Goal: Task Accomplishment & Management: Use online tool/utility

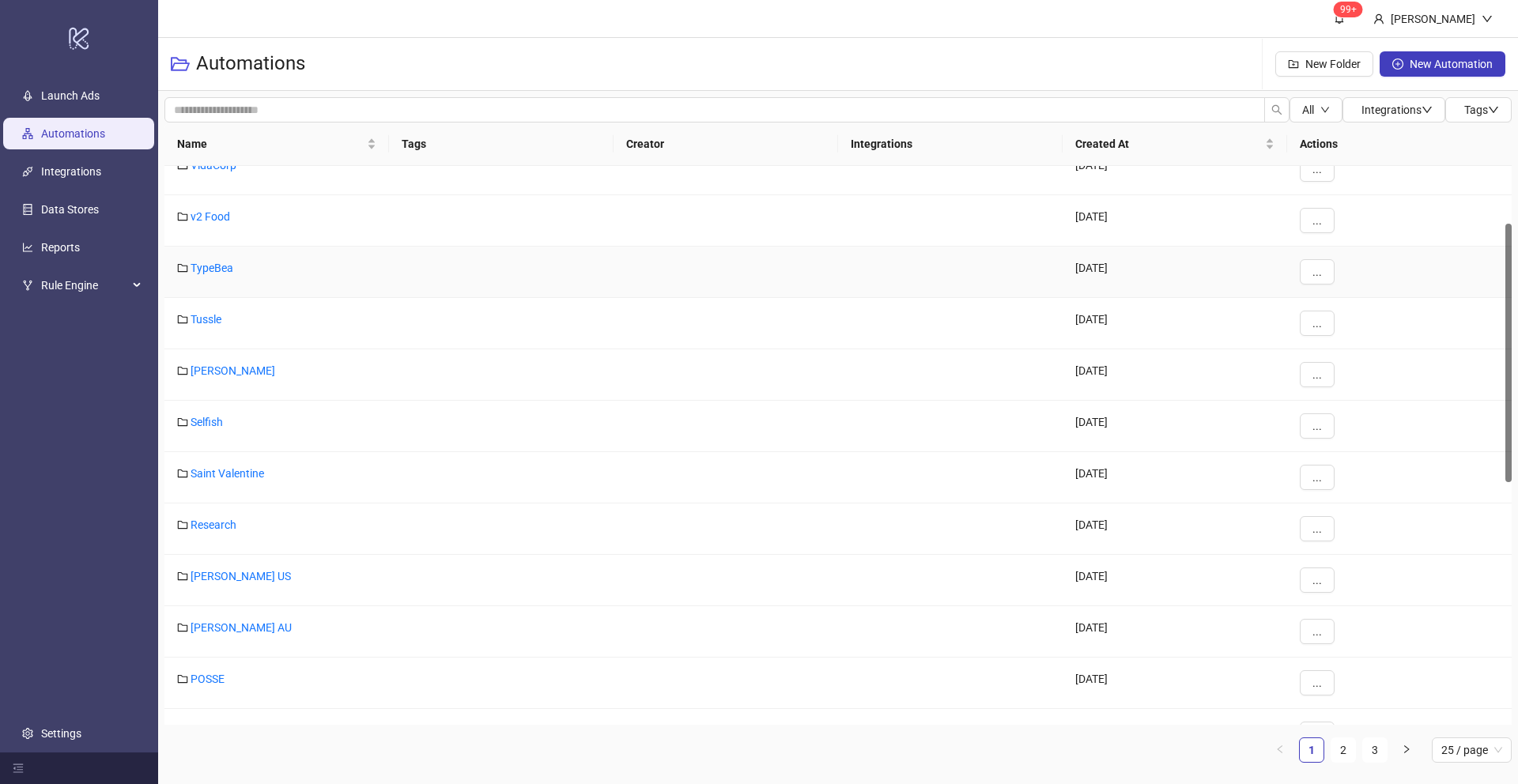
scroll to position [726, 0]
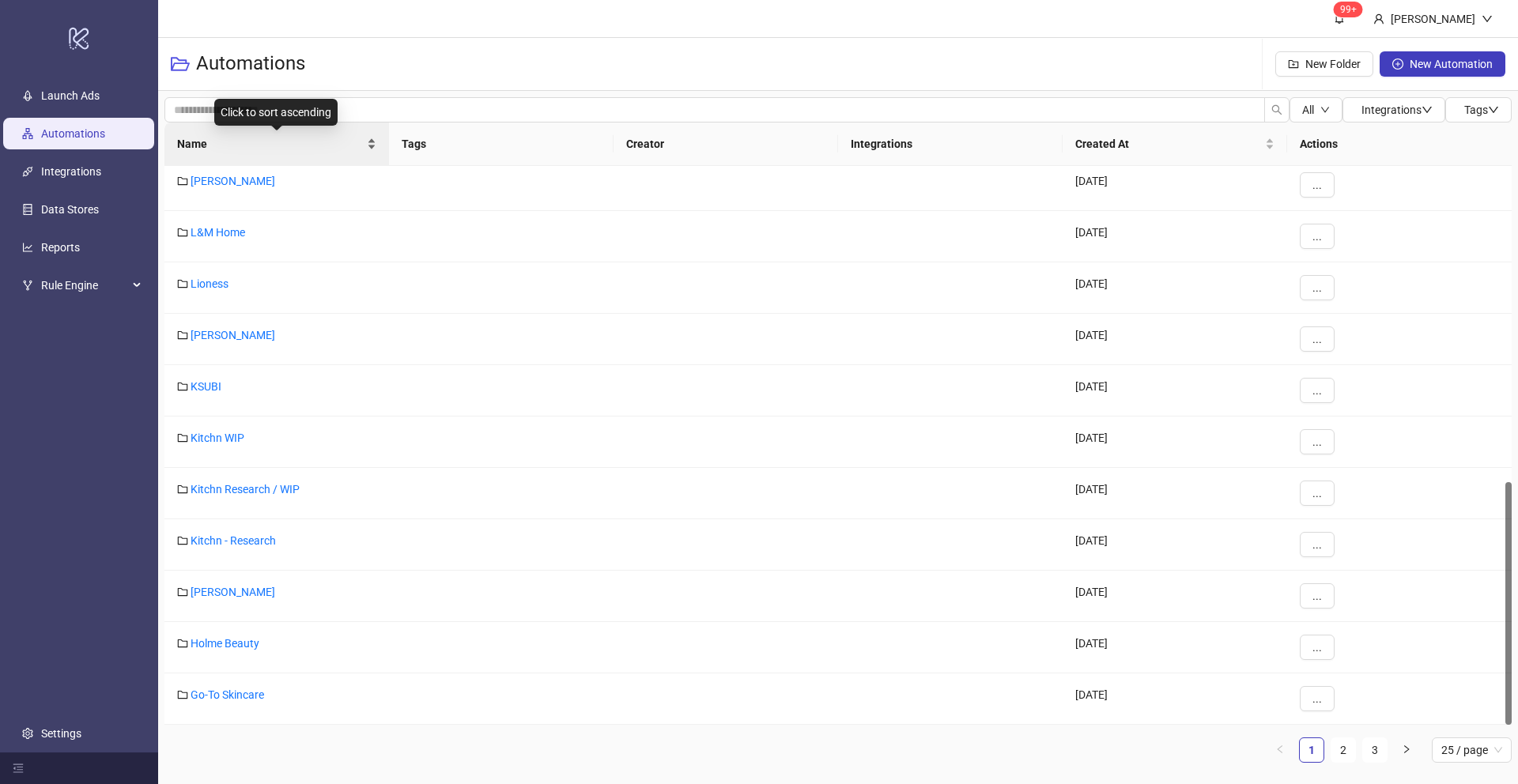
click at [371, 146] on div "Name" at bounding box center [277, 144] width 200 height 18
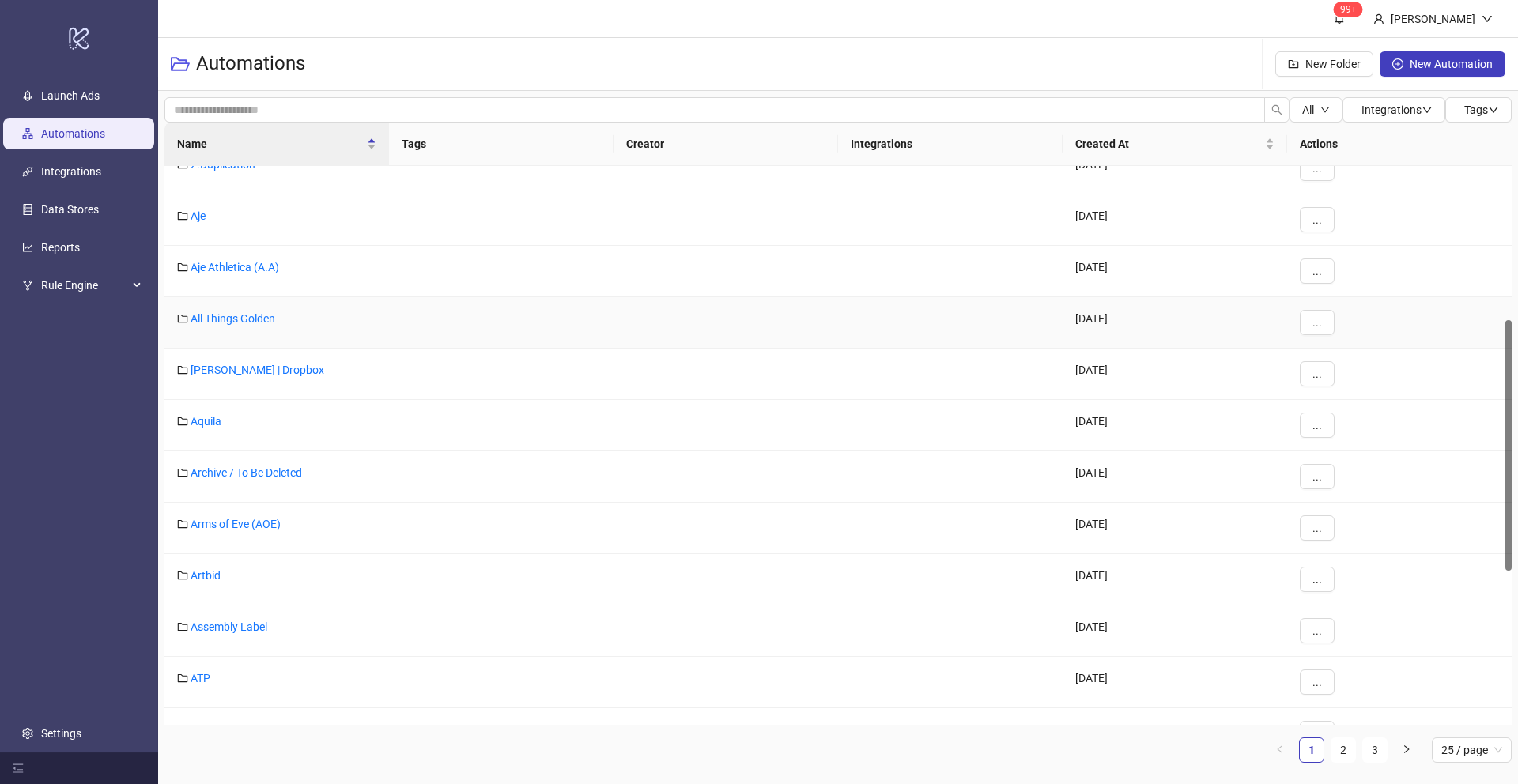
scroll to position [0, 0]
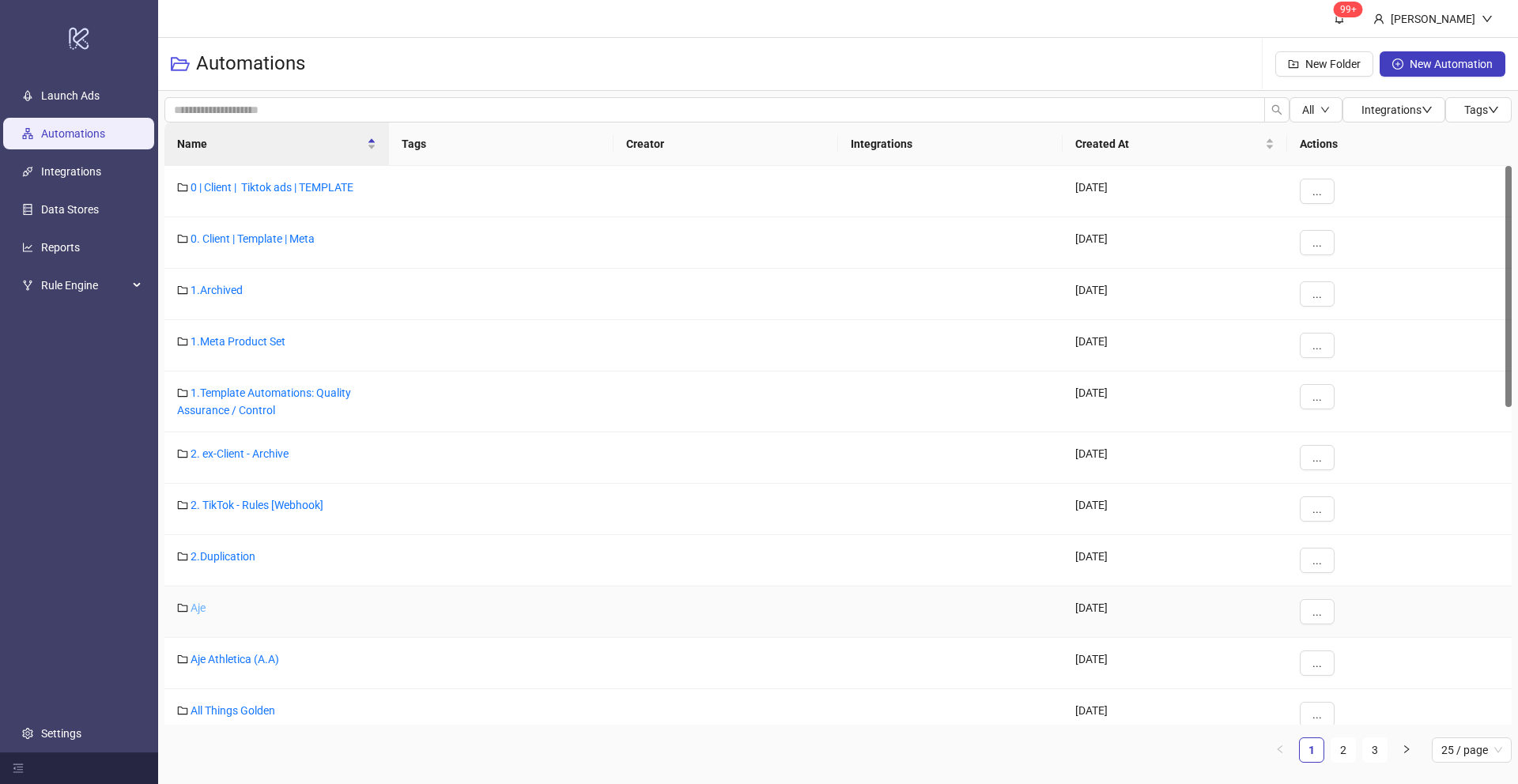
click at [198, 612] on link "Aje" at bounding box center [198, 608] width 15 height 13
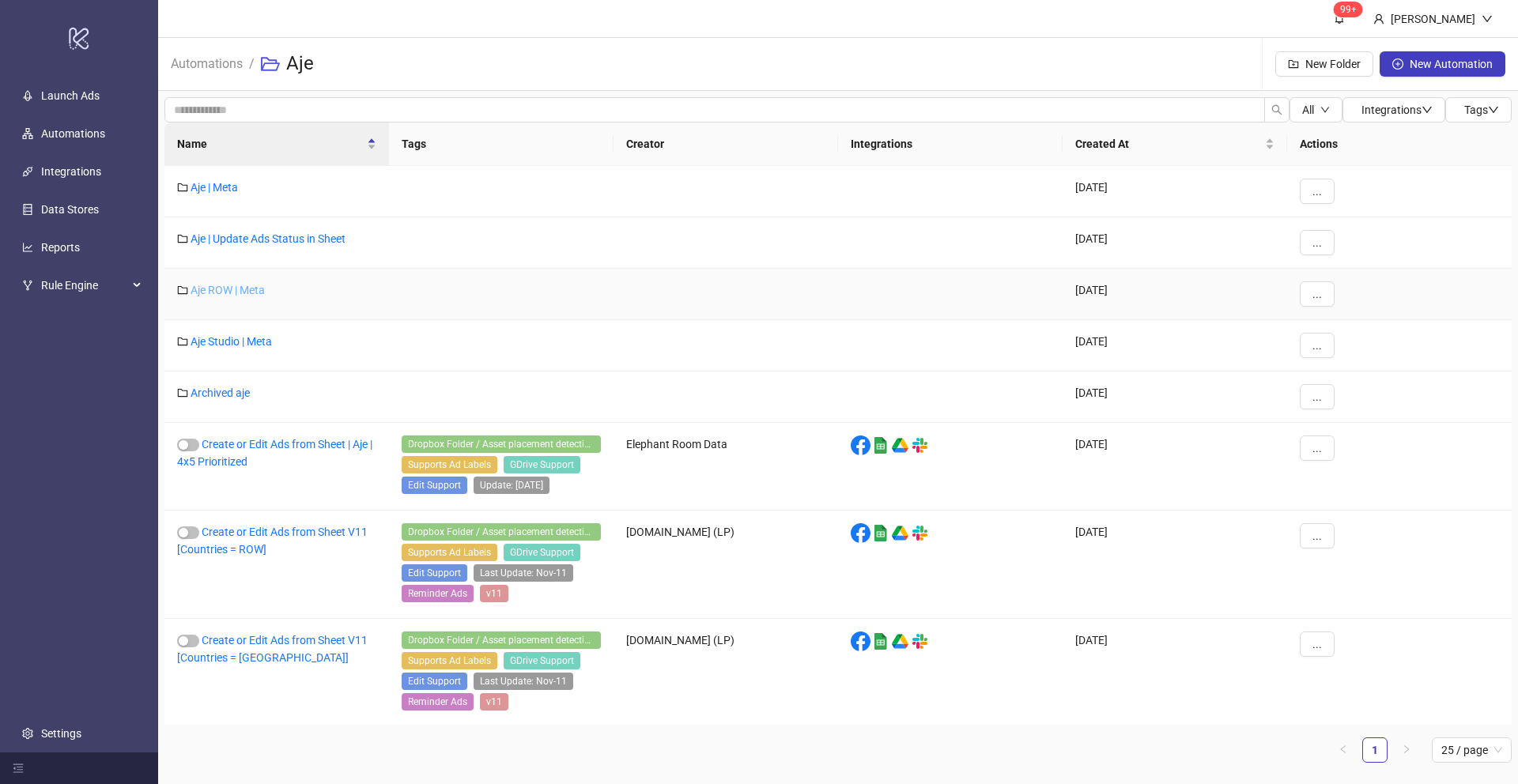
click at [232, 284] on link "Aje ROW | Meta" at bounding box center [228, 289] width 74 height 13
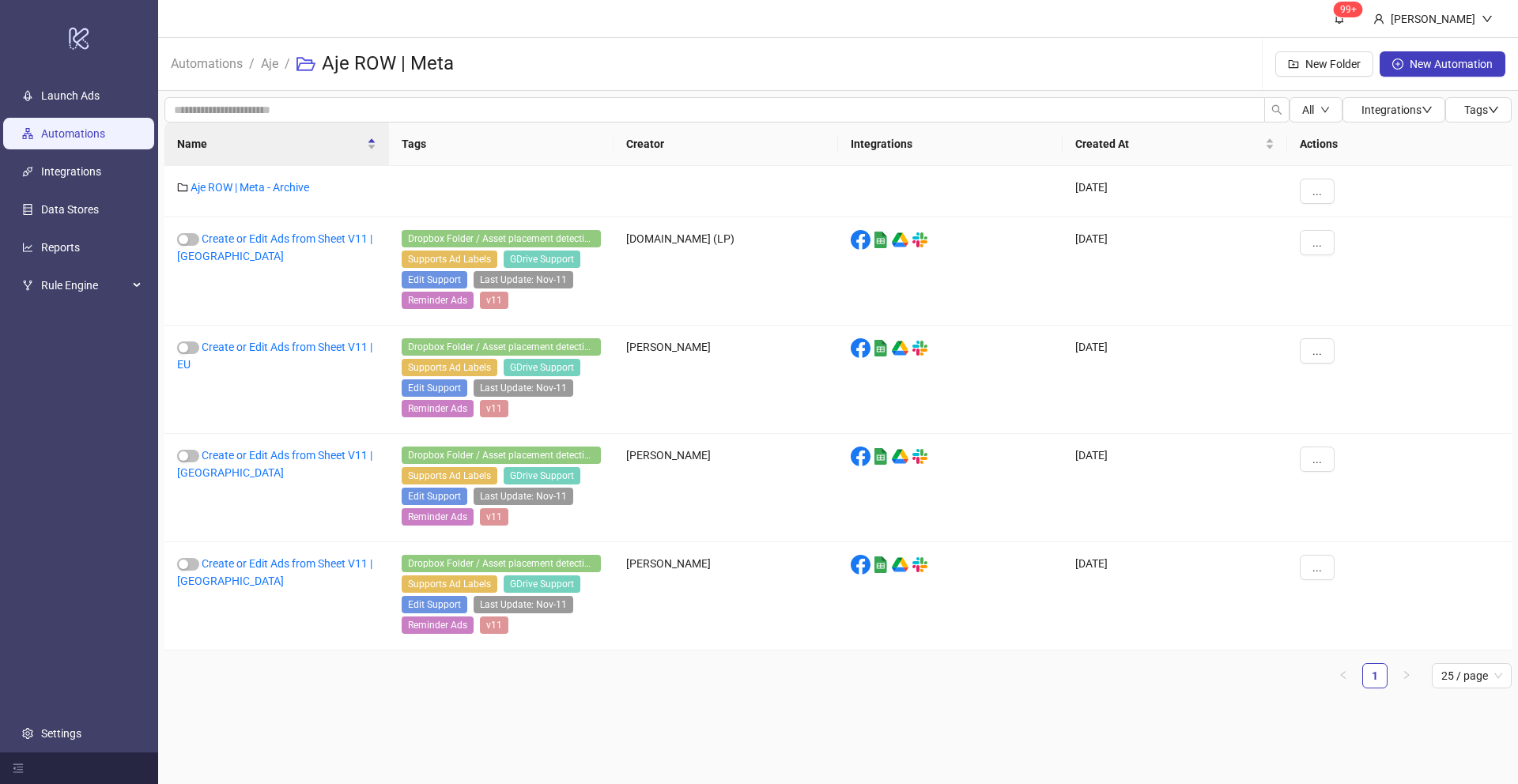
click at [91, 140] on link "Automations" at bounding box center [73, 133] width 64 height 13
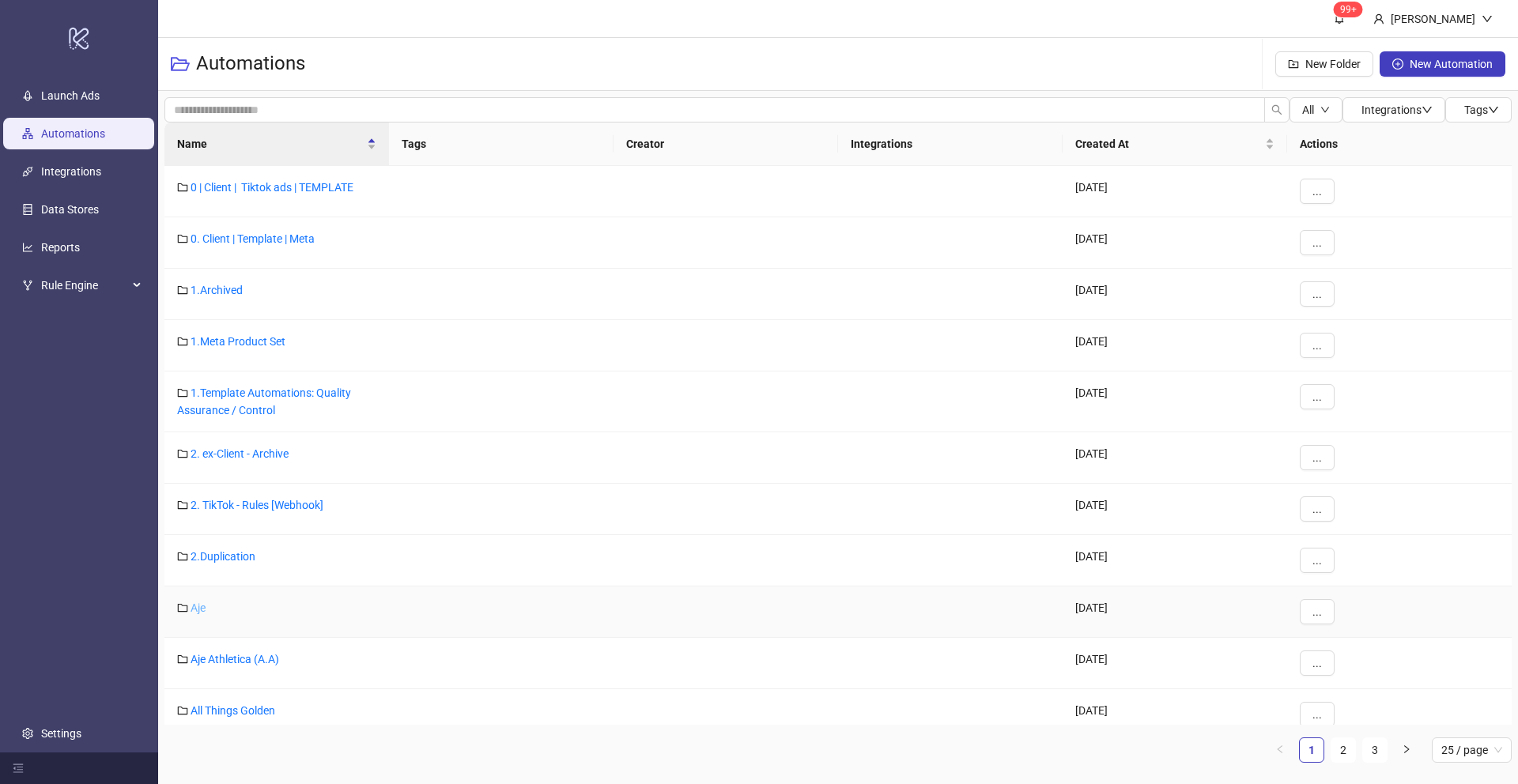
click at [199, 608] on link "Aje" at bounding box center [198, 608] width 15 height 13
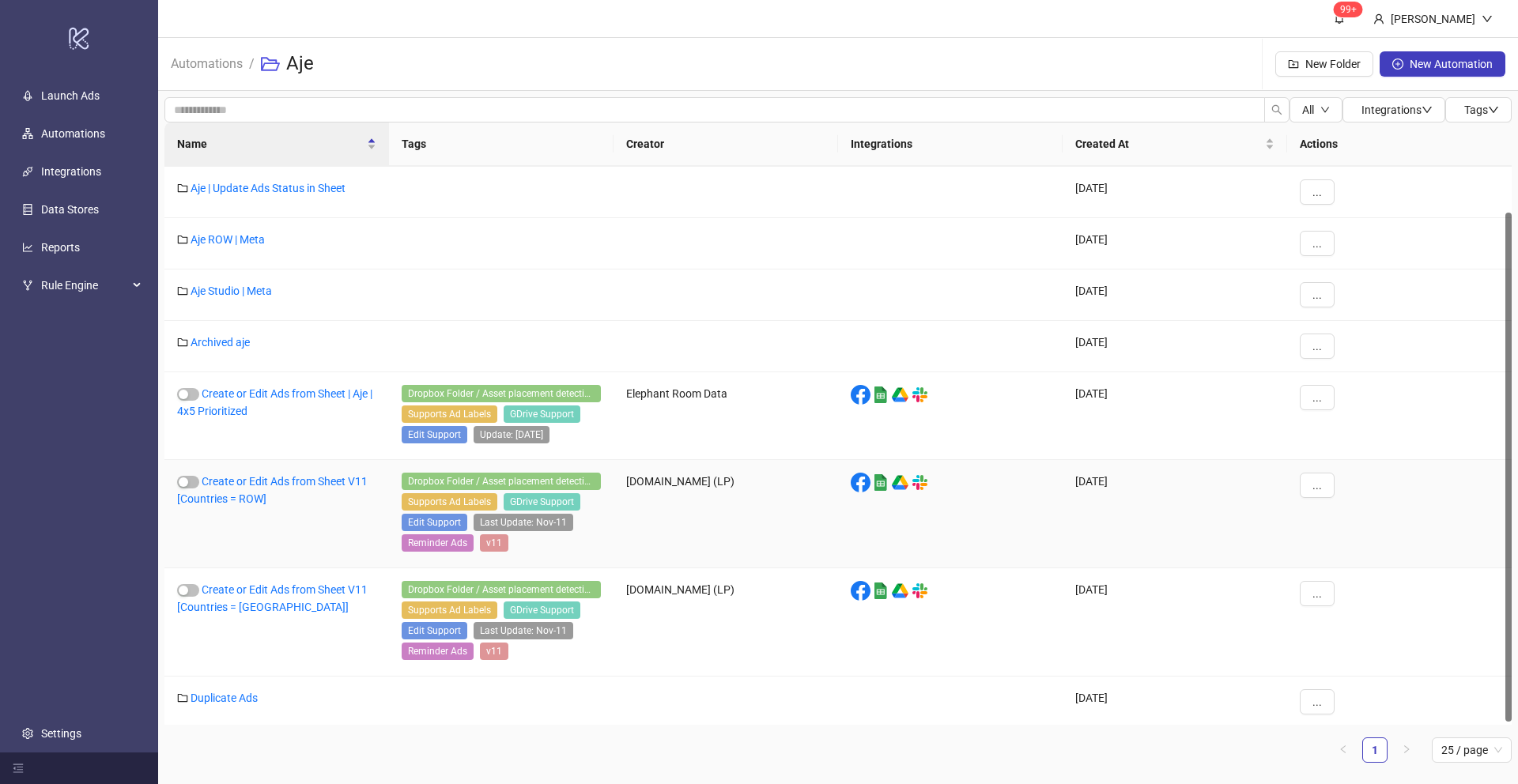
scroll to position [54, 0]
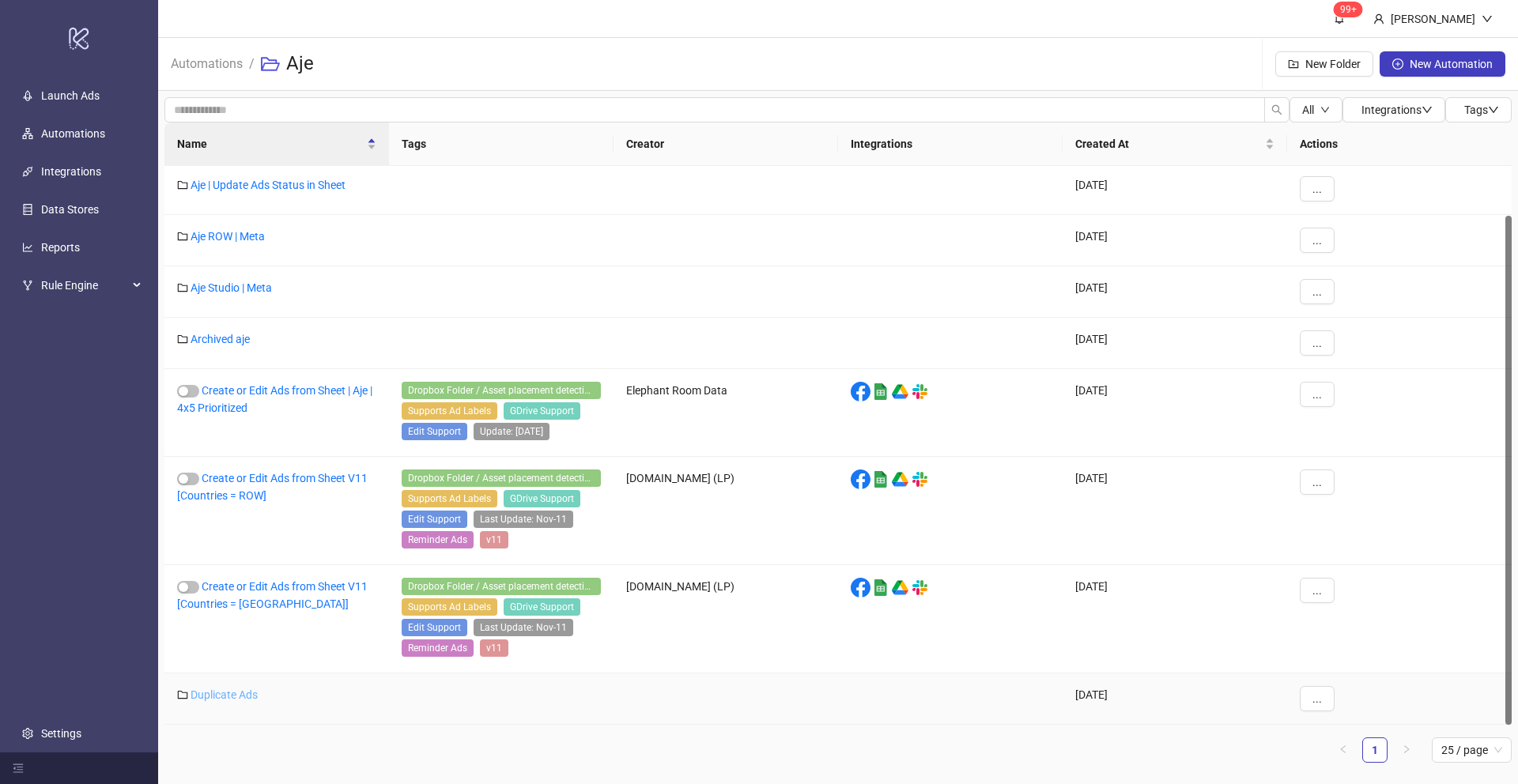
click at [245, 690] on link "Duplicate Ads" at bounding box center [224, 694] width 67 height 13
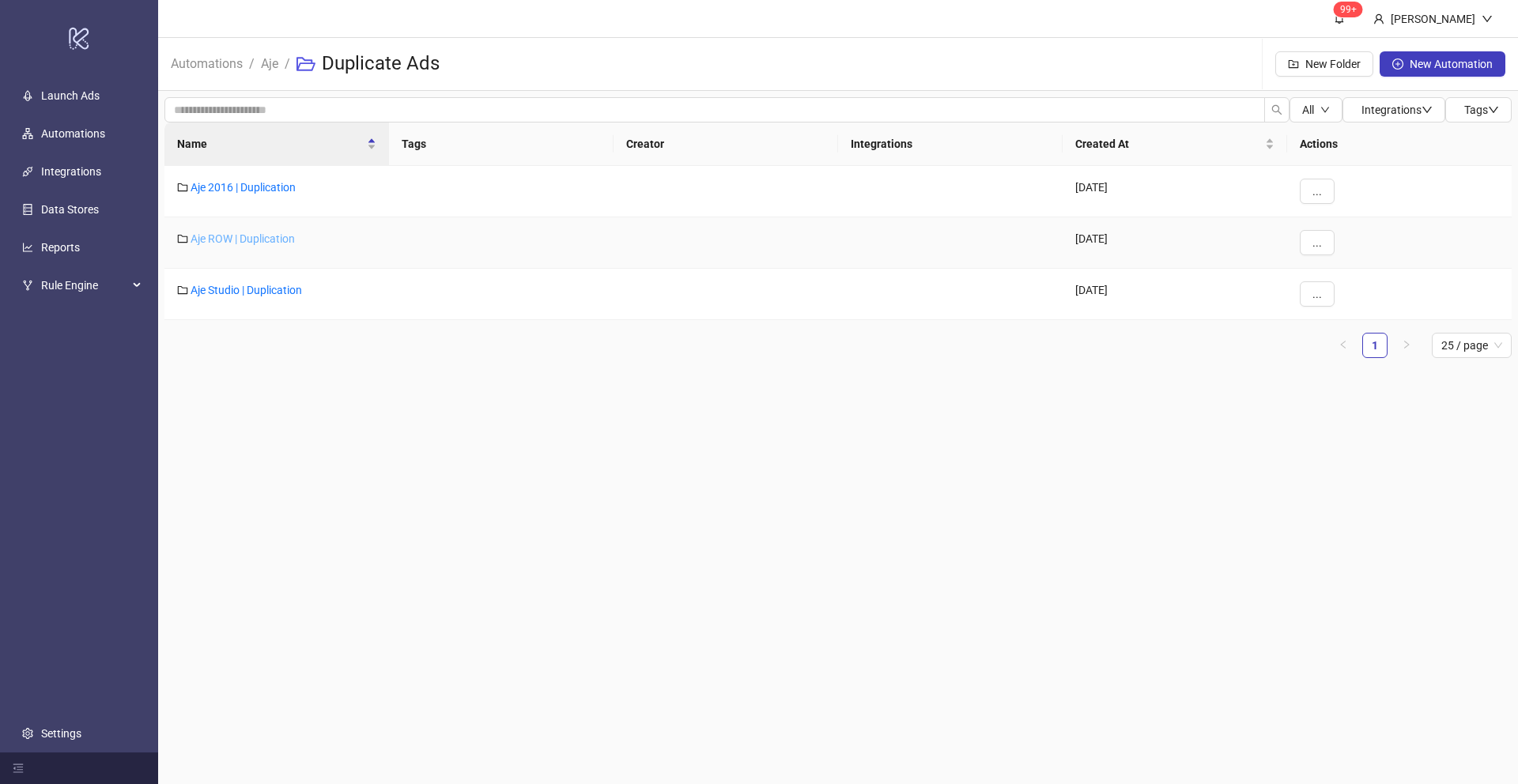
click at [238, 235] on link "Aje ROW | Duplication" at bounding box center [243, 239] width 104 height 13
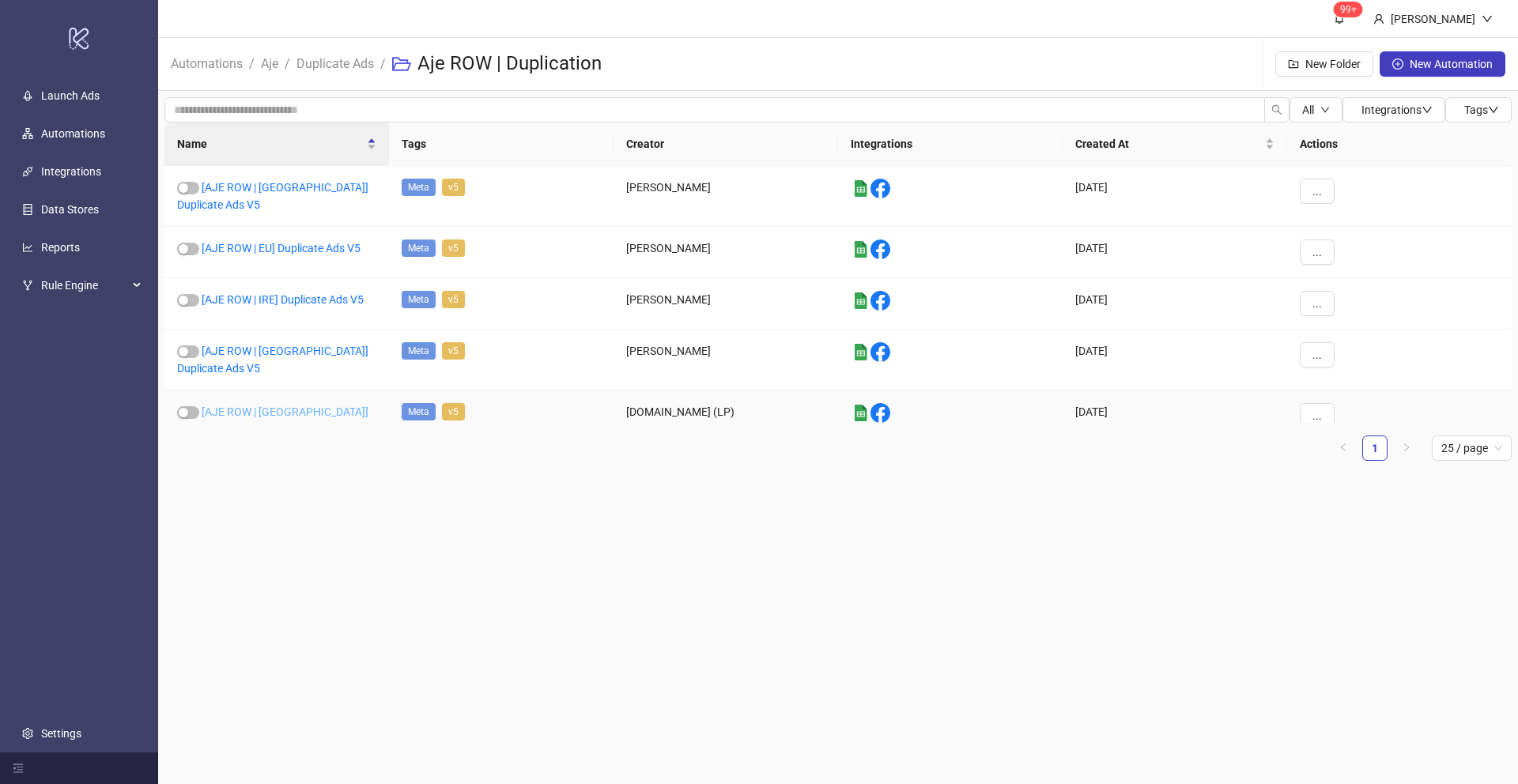
click at [254, 405] on link "[AJE ROW | [GEOGRAPHIC_DATA]] Duplicate Ads V5" at bounding box center [273, 420] width 191 height 30
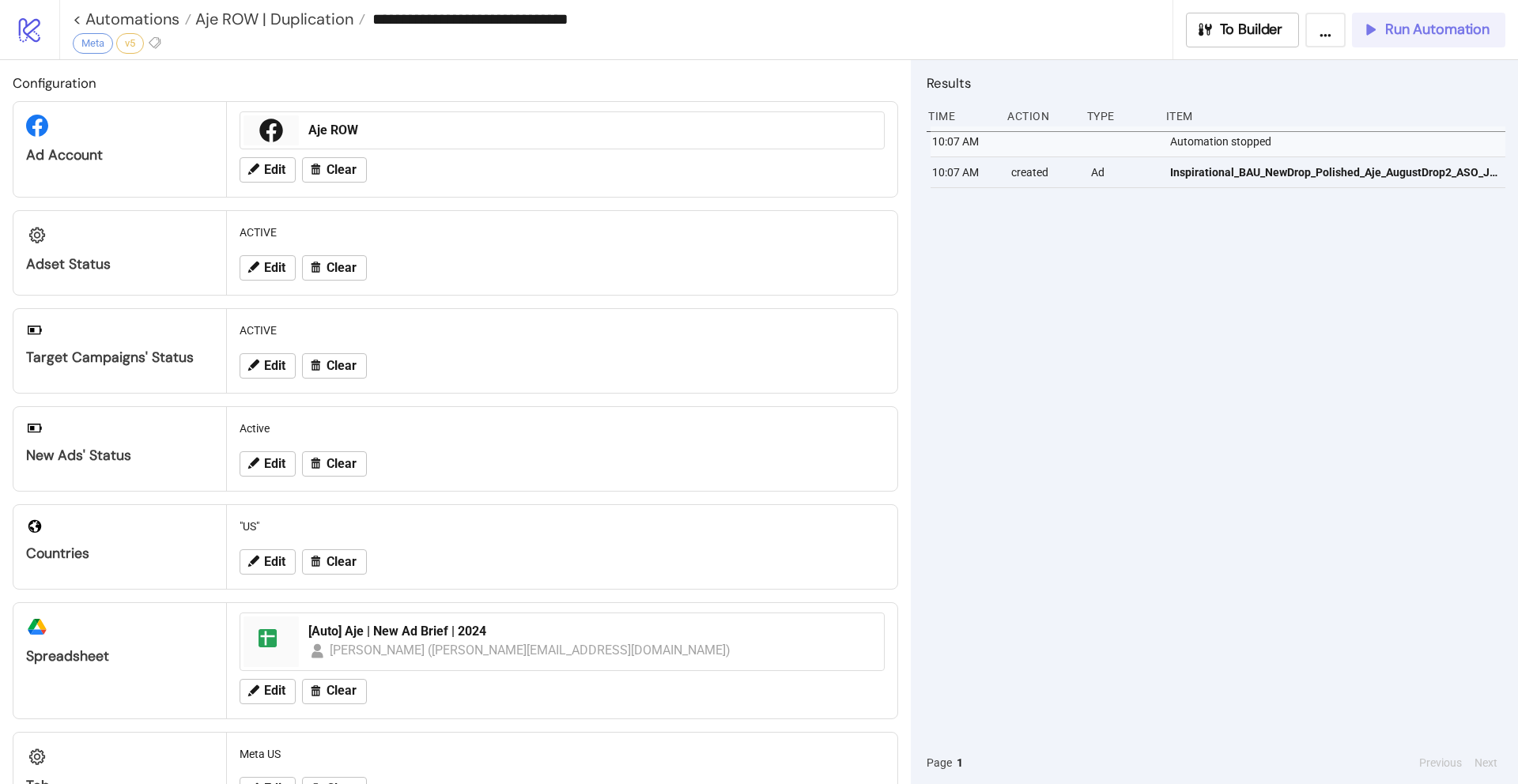
click at [1415, 35] on span "Run Automation" at bounding box center [1437, 29] width 104 height 19
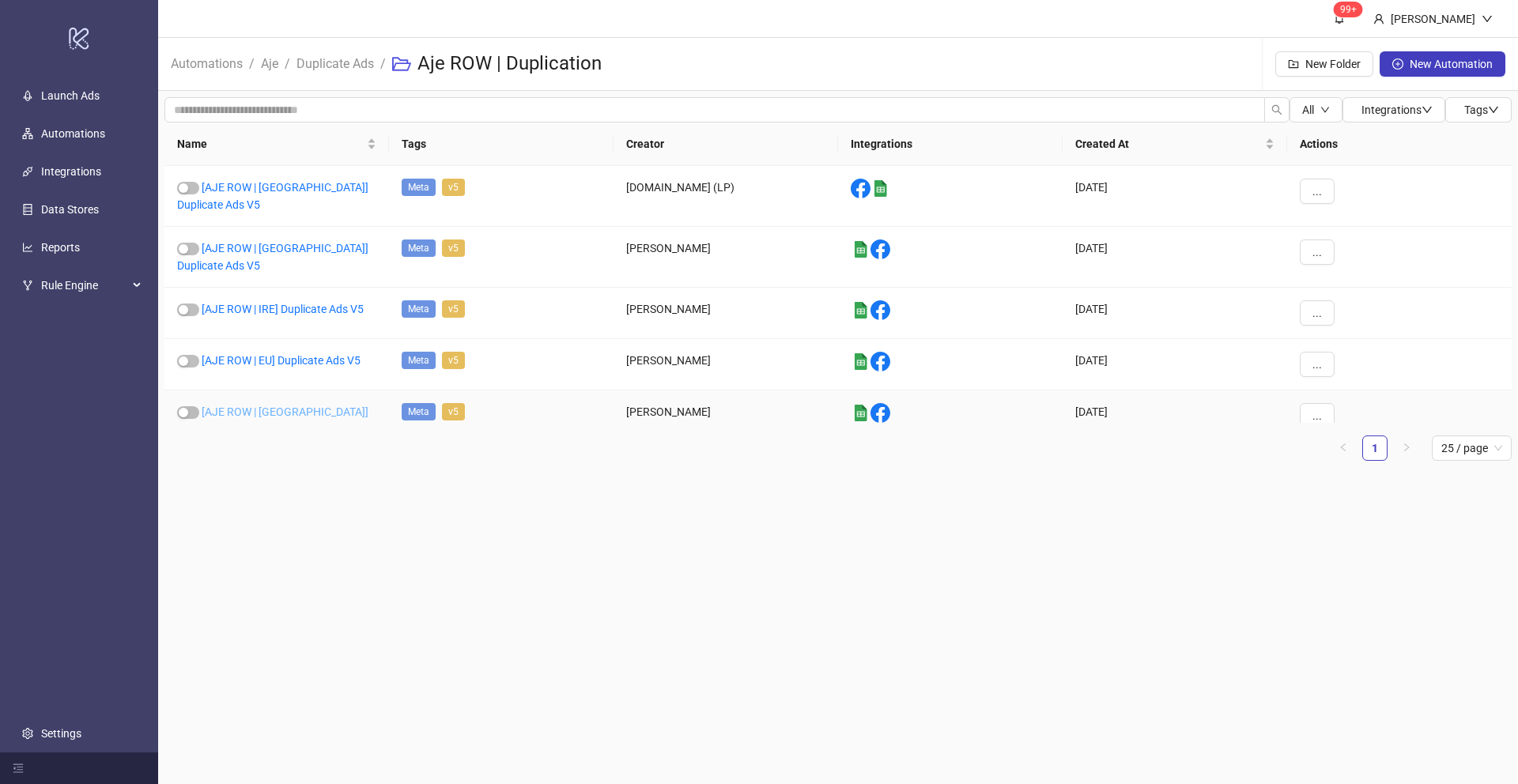
click at [251, 405] on link "[AJE ROW | [GEOGRAPHIC_DATA]] Duplicate Ads V5" at bounding box center [273, 420] width 191 height 30
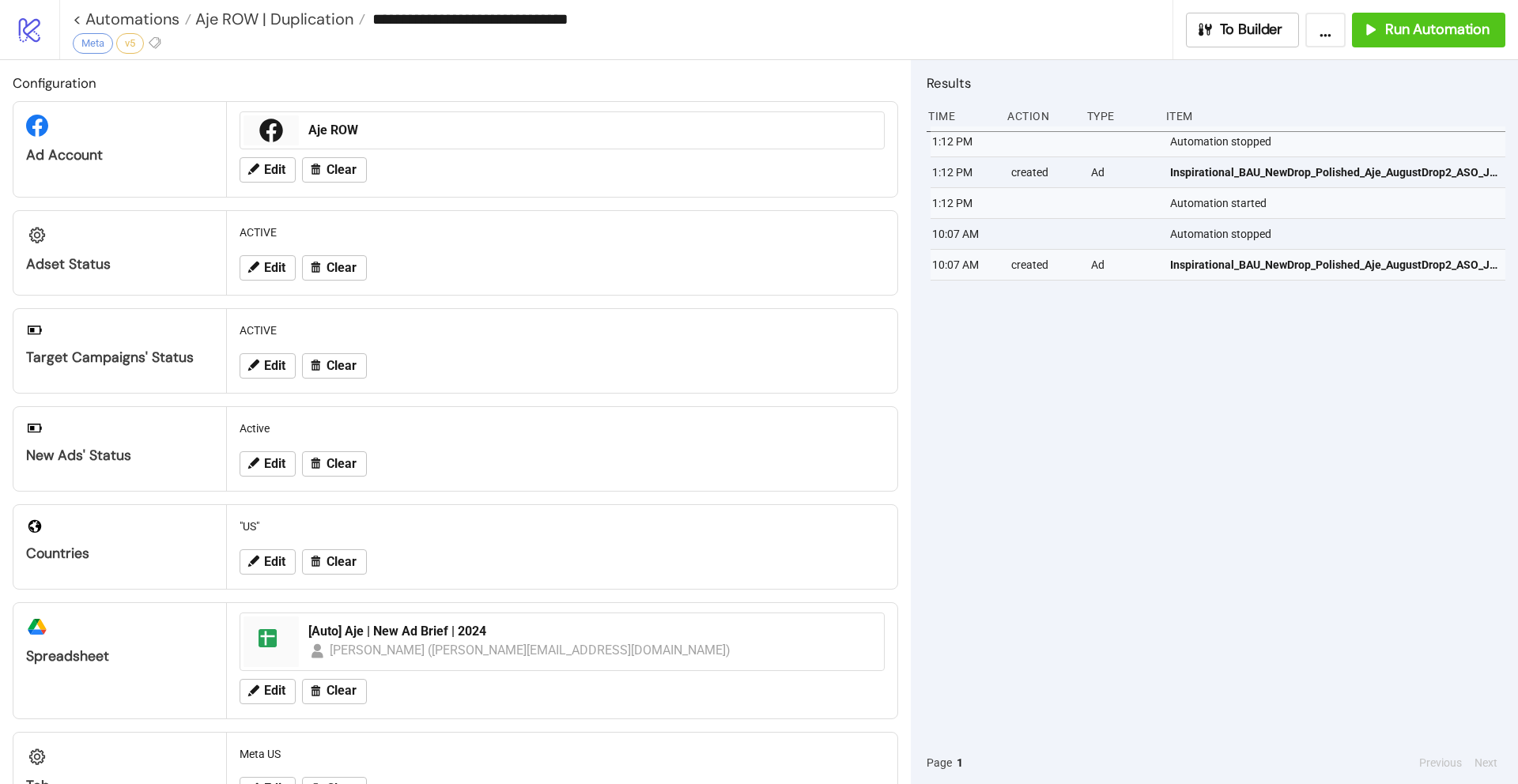
type input "**********"
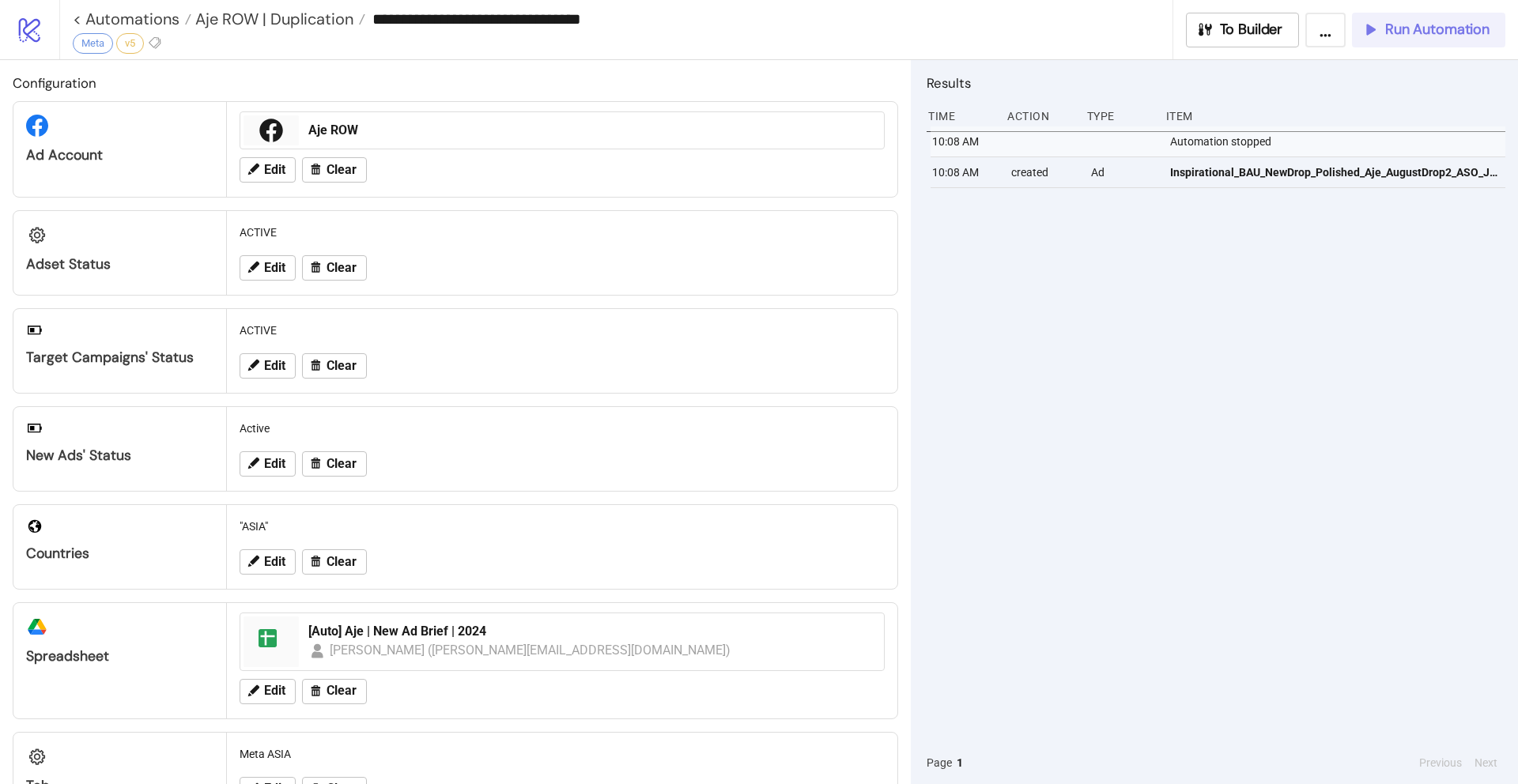
click at [1447, 26] on span "Run Automation" at bounding box center [1437, 29] width 104 height 19
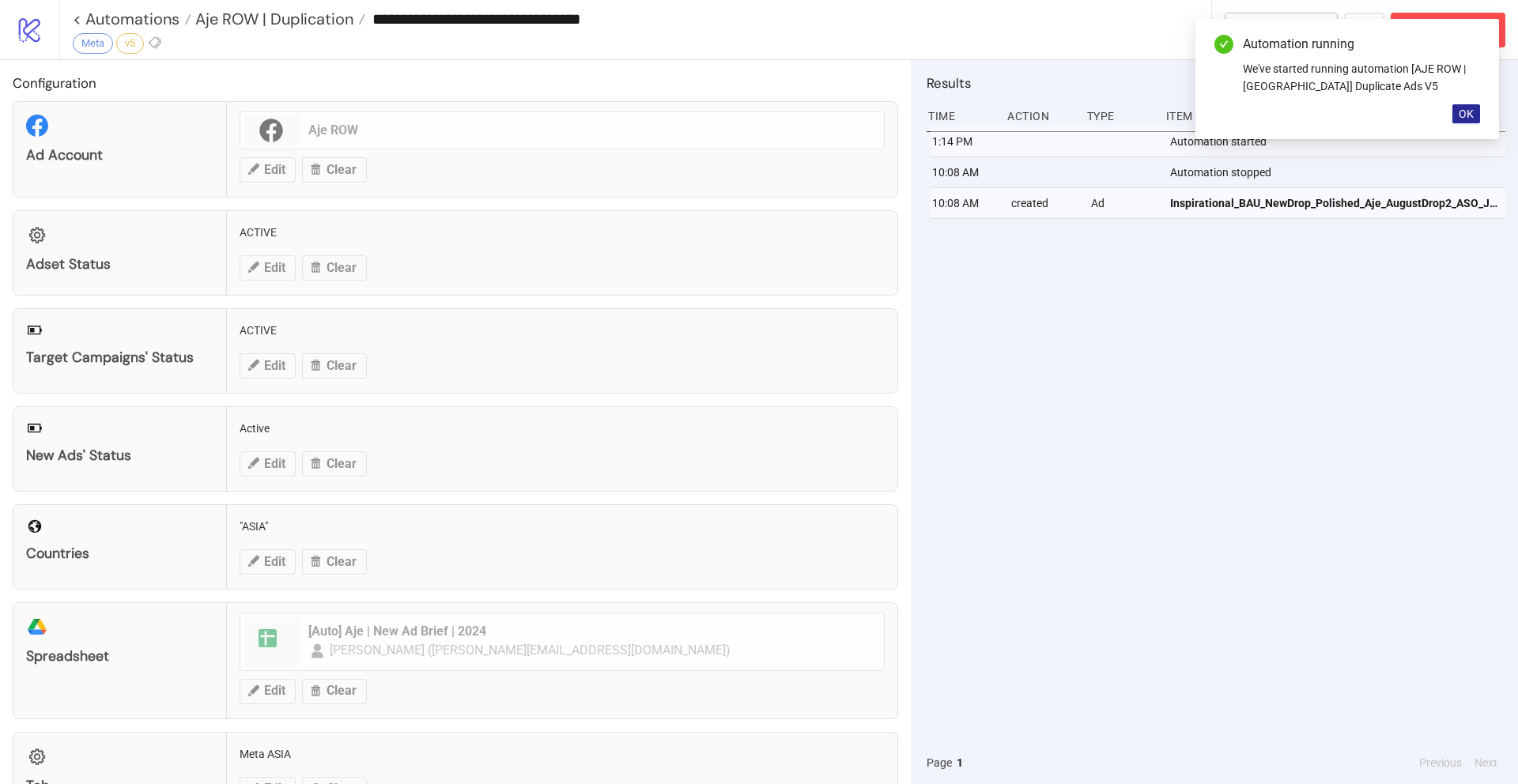
click at [1474, 111] on button "OK" at bounding box center [1466, 113] width 27 height 19
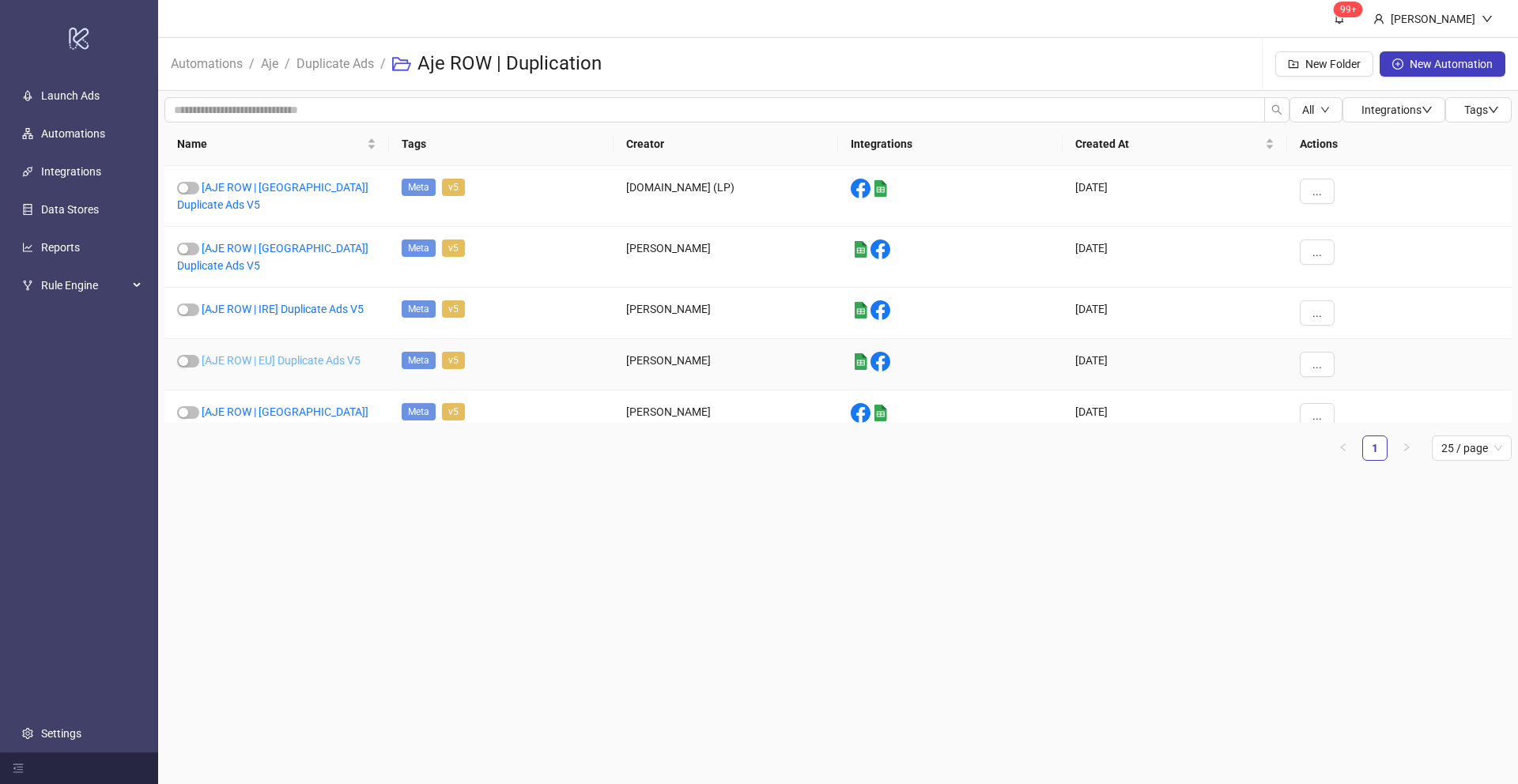
click at [255, 355] on link "[AJE ROW | EU] Duplicate Ads V5" at bounding box center [281, 360] width 159 height 13
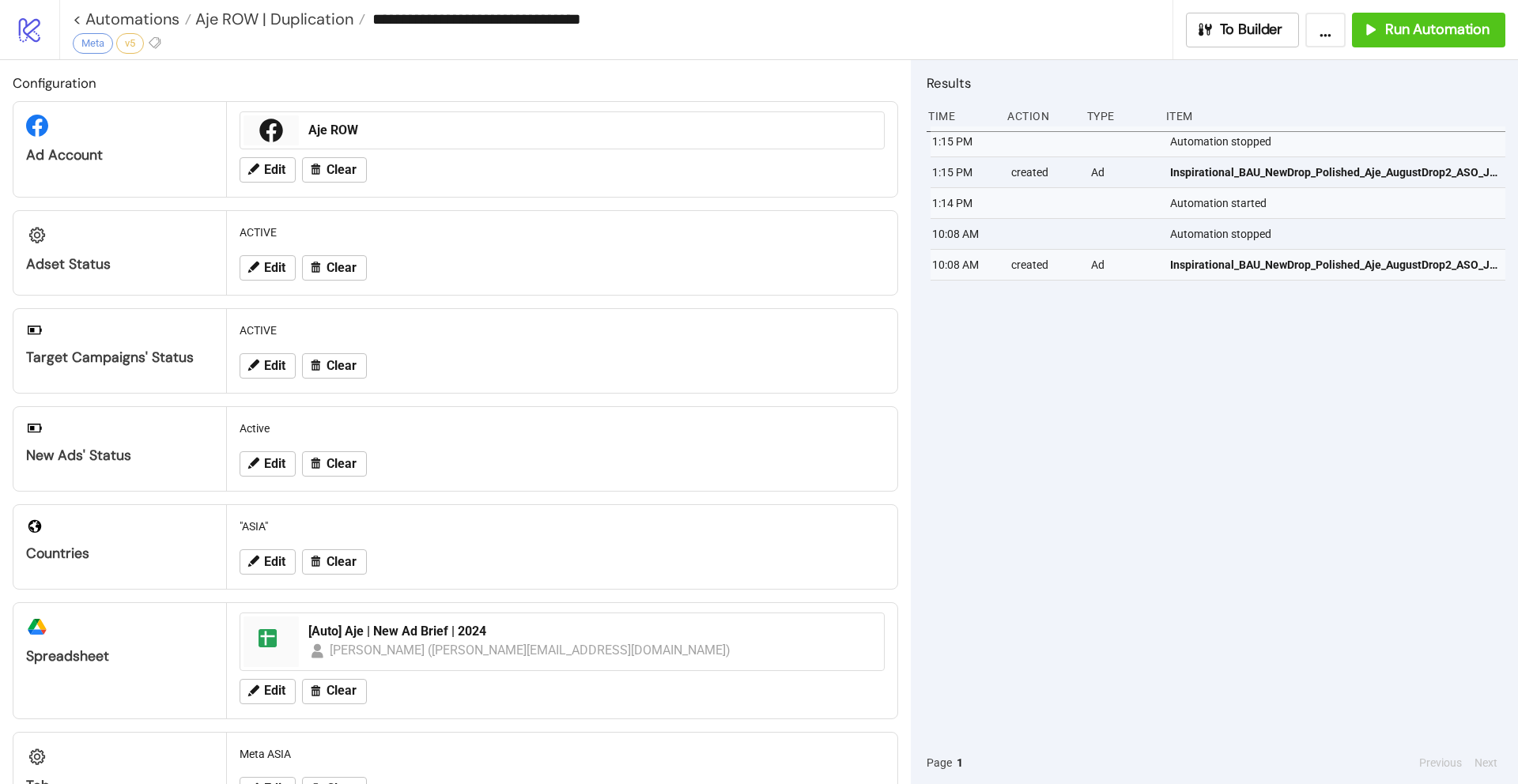
type input "**********"
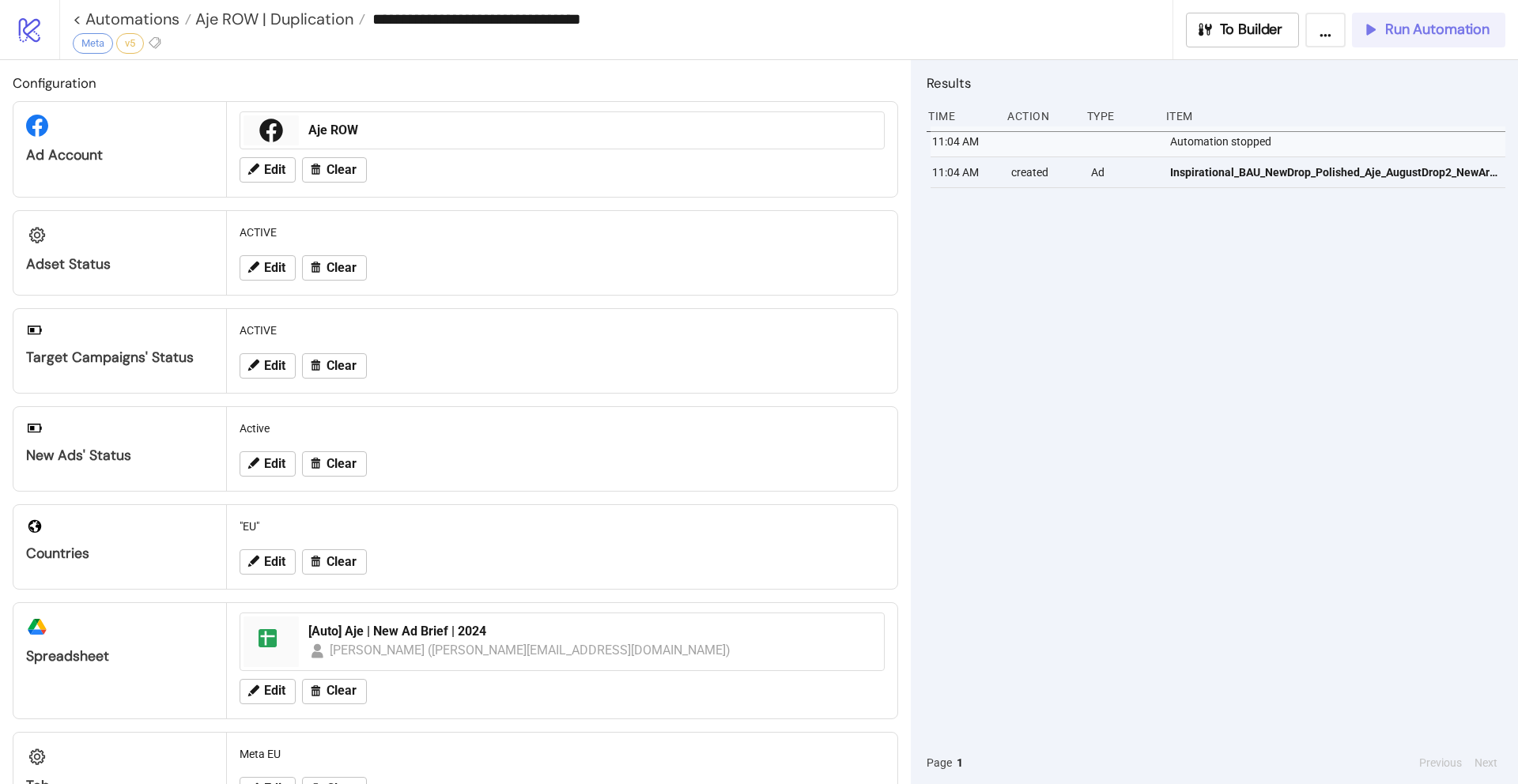
click at [1422, 36] on span "Run Automation" at bounding box center [1437, 29] width 104 height 19
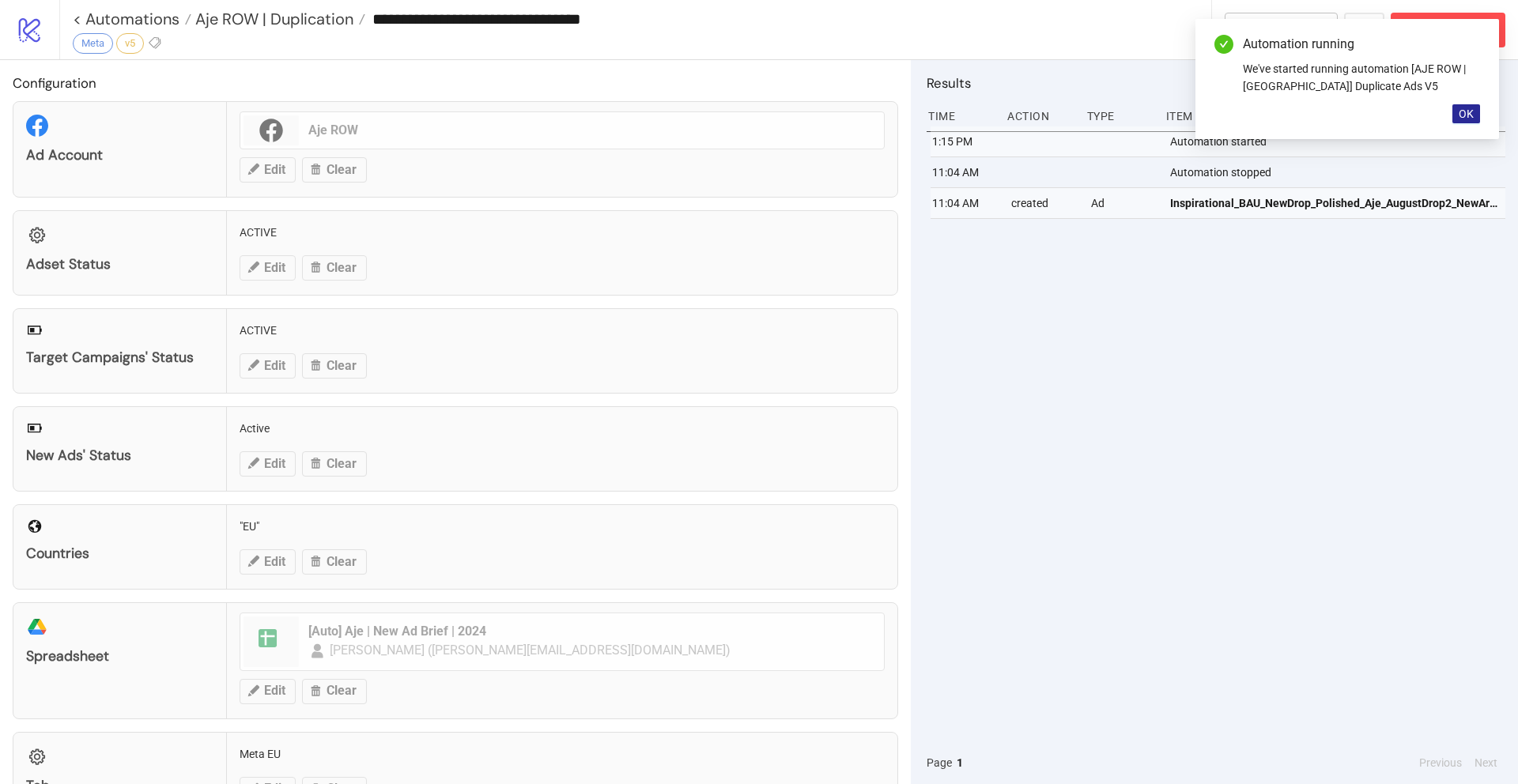
click at [1468, 111] on span "OK" at bounding box center [1465, 113] width 15 height 13
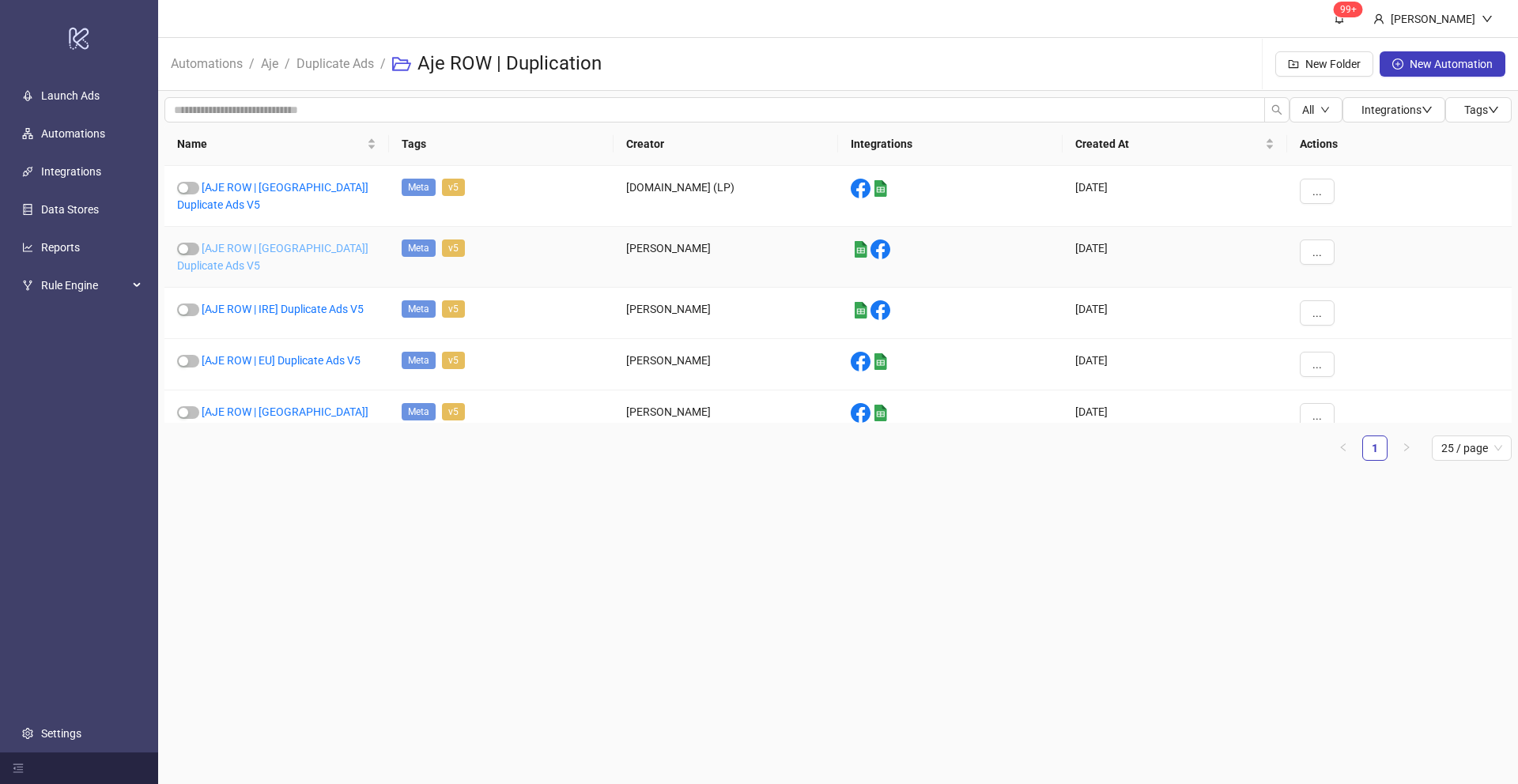
click at [279, 242] on link "[AJE ROW | [GEOGRAPHIC_DATA]] Duplicate Ads V5" at bounding box center [273, 256] width 191 height 30
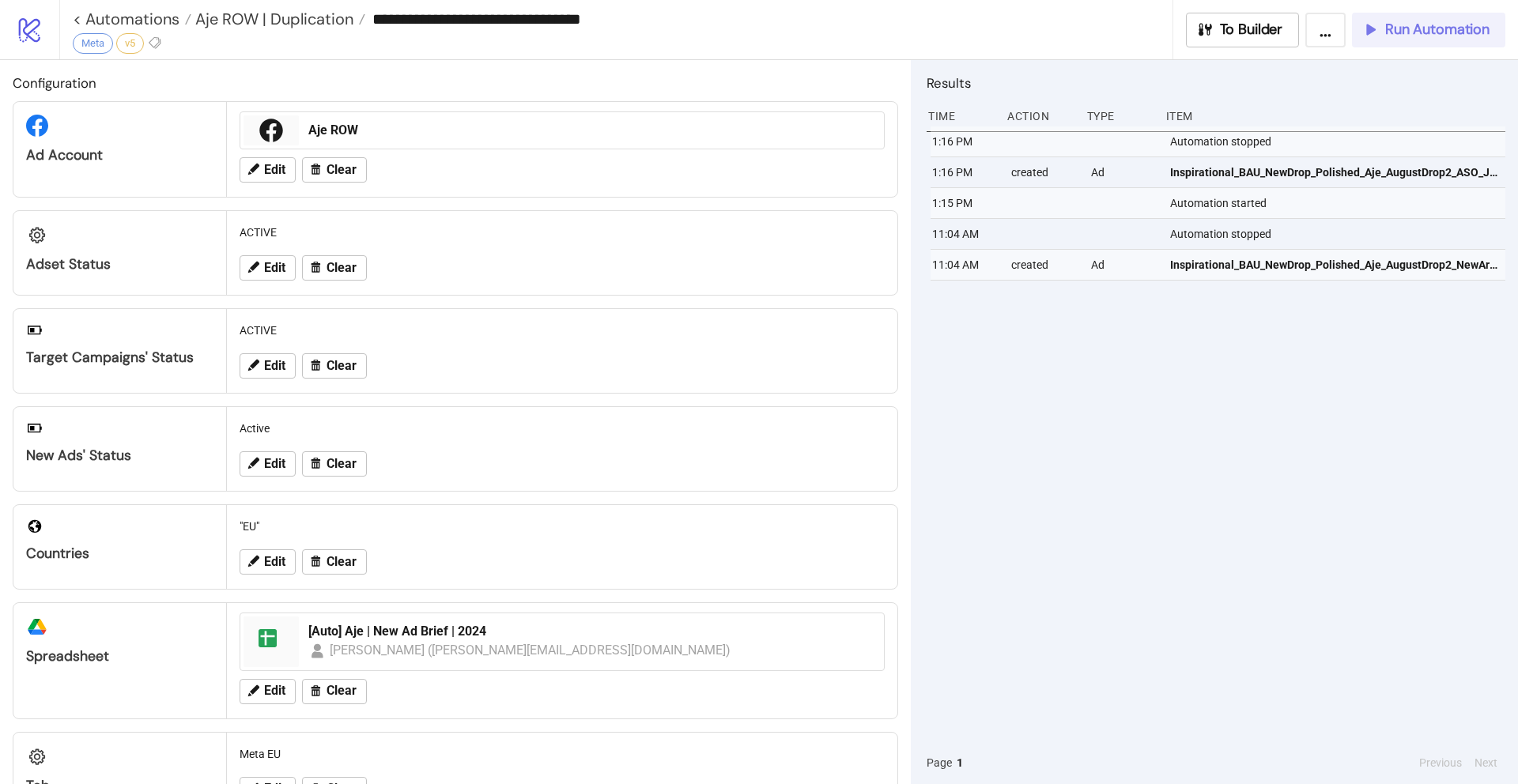
type input "**********"
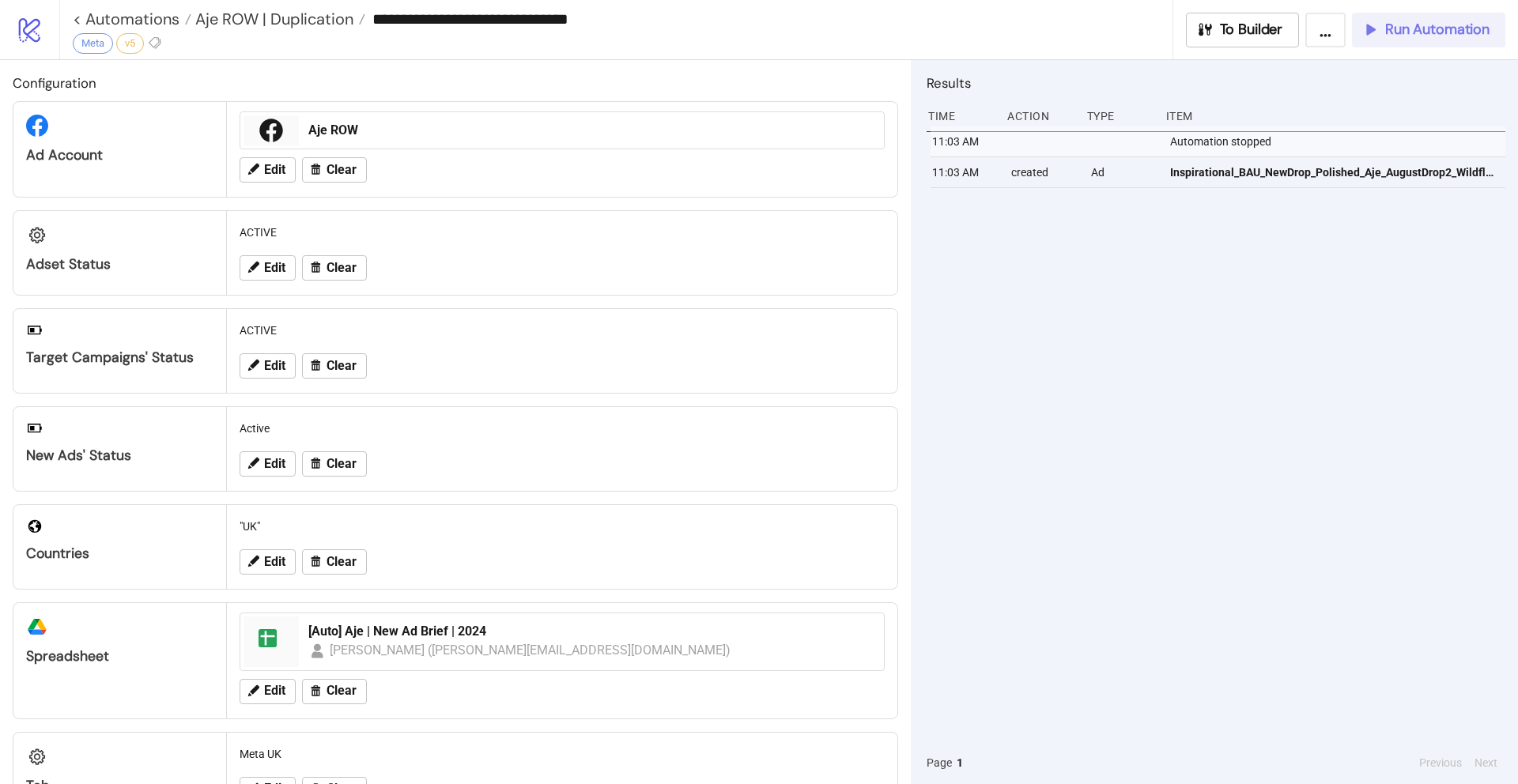
click at [1423, 28] on span "Run Automation" at bounding box center [1437, 29] width 104 height 19
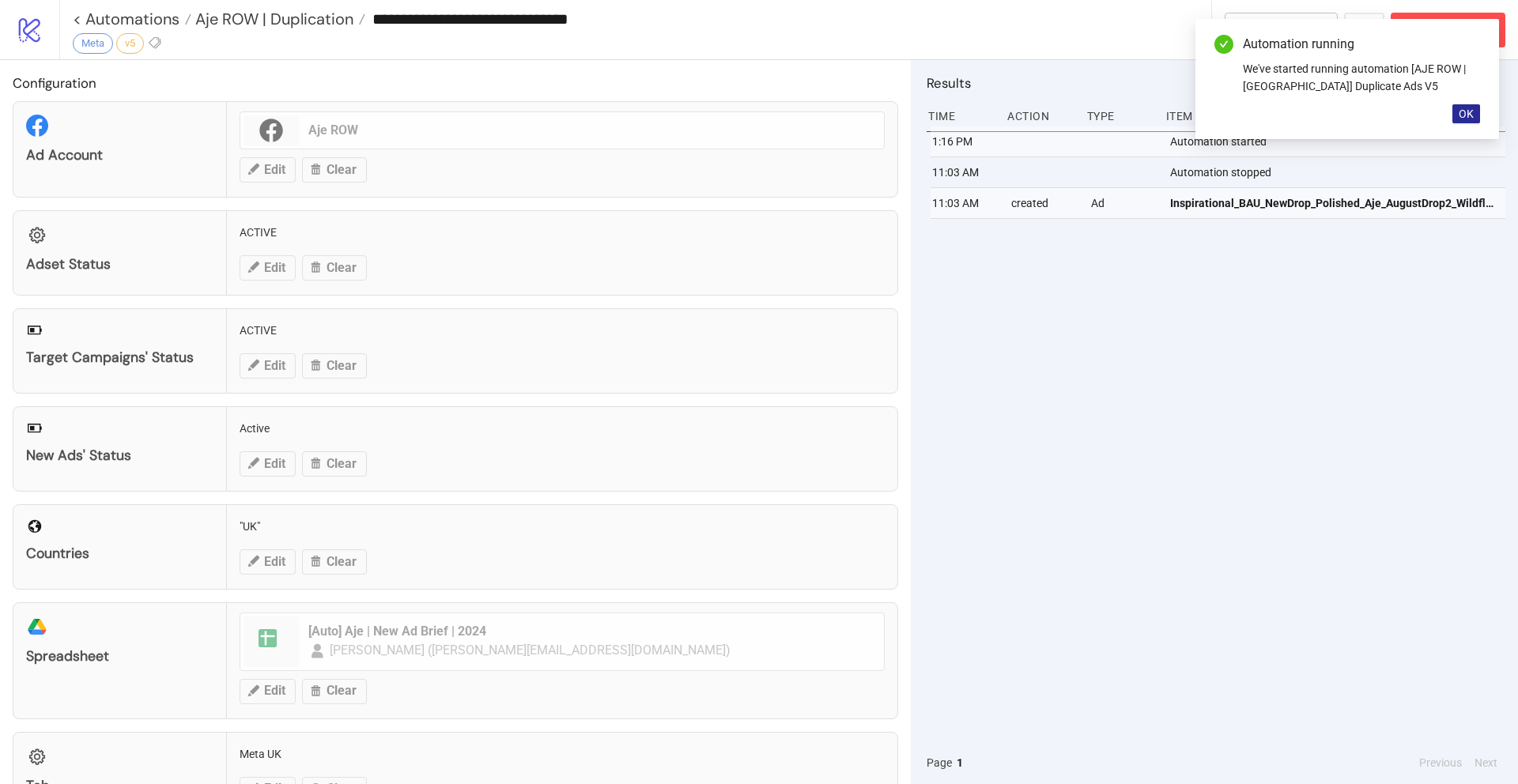
click at [1460, 111] on span "OK" at bounding box center [1465, 113] width 15 height 13
